Goal: Task Accomplishment & Management: Use online tool/utility

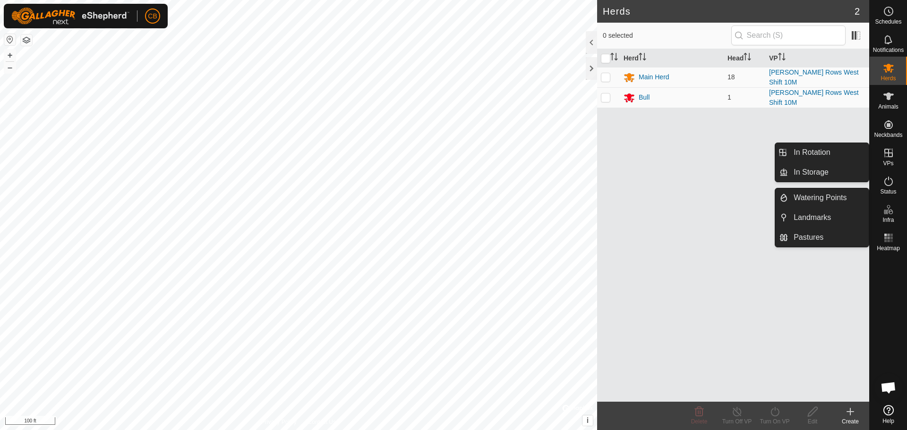
click at [888, 212] on icon at bounding box center [888, 209] width 11 height 11
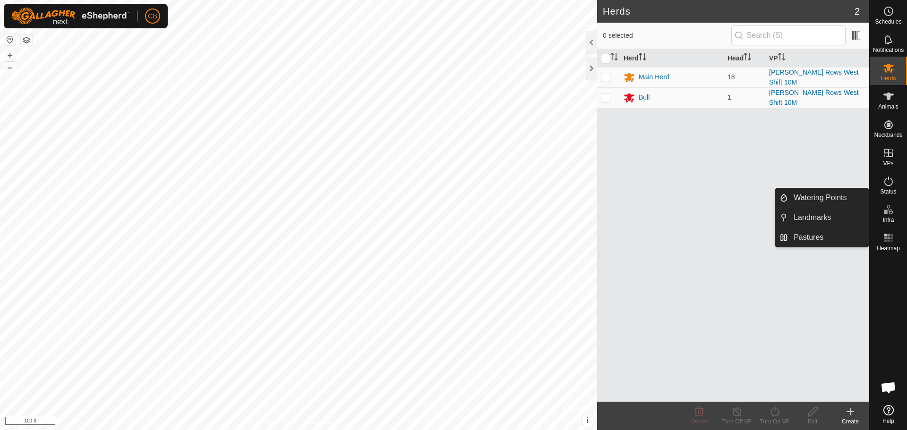
click at [888, 212] on icon at bounding box center [888, 209] width 11 height 11
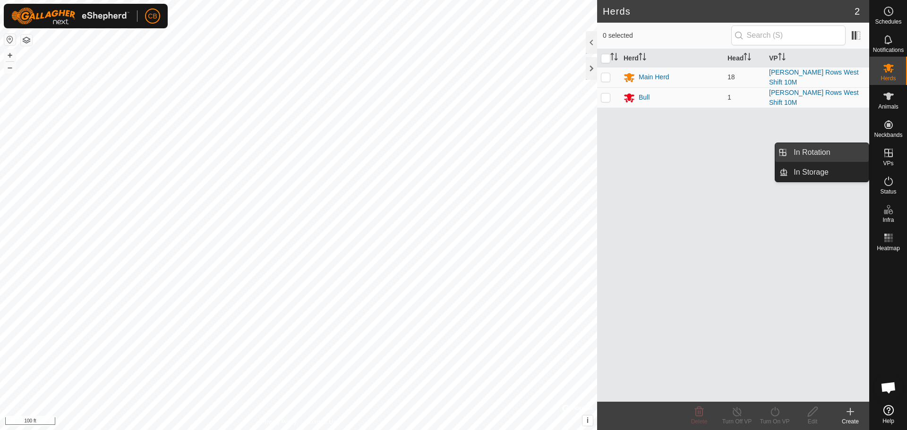
click at [827, 151] on link "In Rotation" at bounding box center [828, 152] width 81 height 19
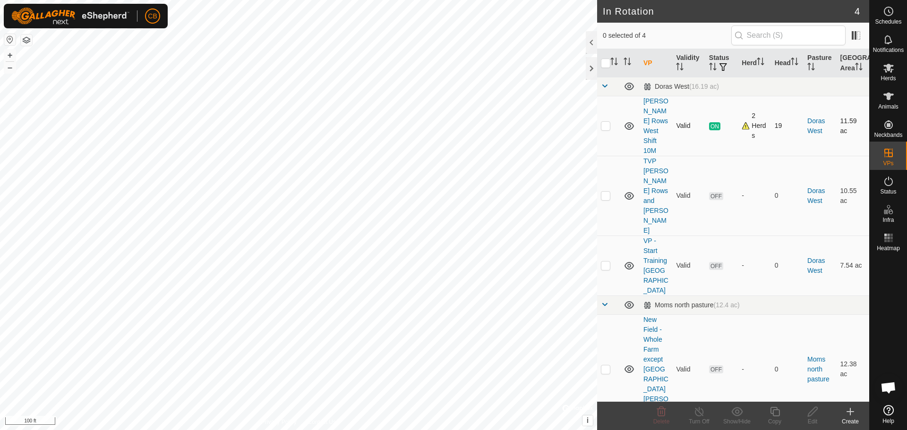
click at [605, 127] on p-checkbox at bounding box center [605, 126] width 9 height 8
checkbox input "true"
click at [775, 411] on icon at bounding box center [775, 411] width 12 height 11
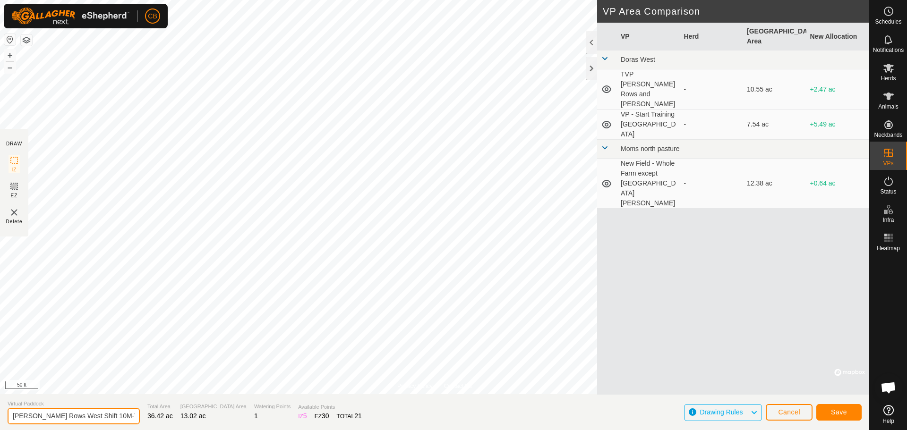
drag, startPoint x: 95, startPoint y: 416, endPoint x: 104, endPoint y: 416, distance: 8.5
click at [104, 416] on input "[PERSON_NAME] Rows West Shift 10M-VP001" at bounding box center [74, 416] width 132 height 17
type input "[PERSON_NAME] Rows West Shift 20M-VP001"
click at [830, 411] on button "Save" at bounding box center [838, 412] width 45 height 17
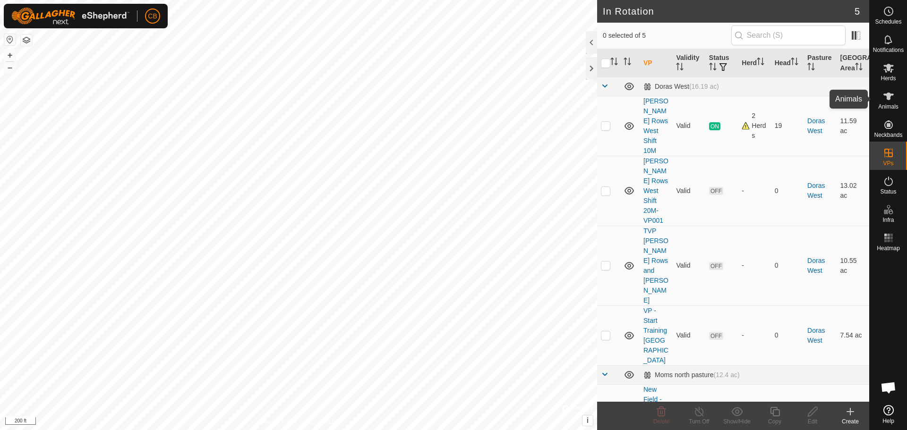
click at [887, 104] on span "Animals" at bounding box center [888, 107] width 20 height 6
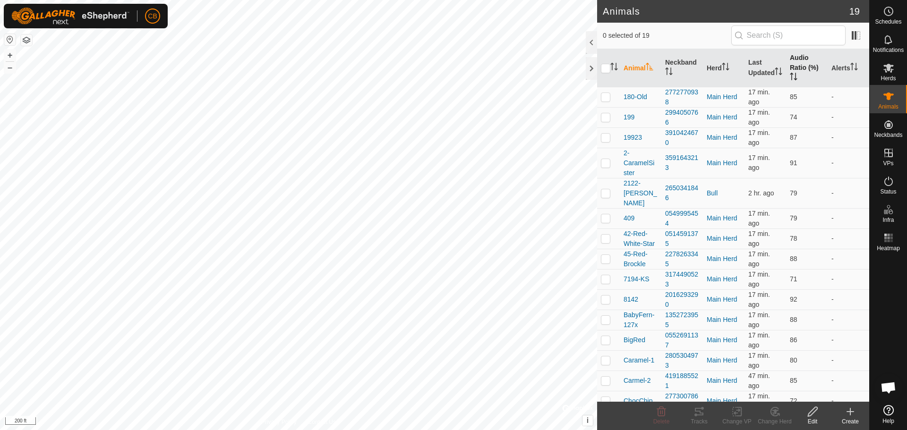
click at [808, 63] on th "Audio Ratio (%)" at bounding box center [807, 68] width 42 height 38
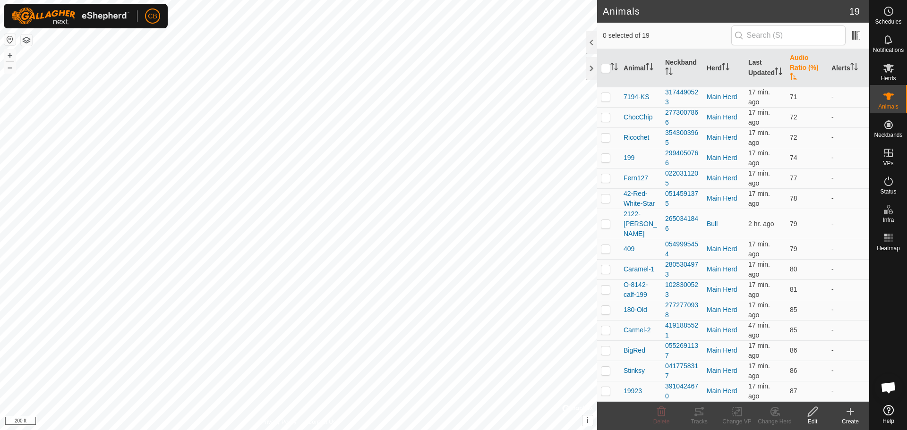
click at [808, 63] on th "Audio Ratio (%)" at bounding box center [807, 68] width 42 height 38
